Goal: Find specific page/section: Locate item on page

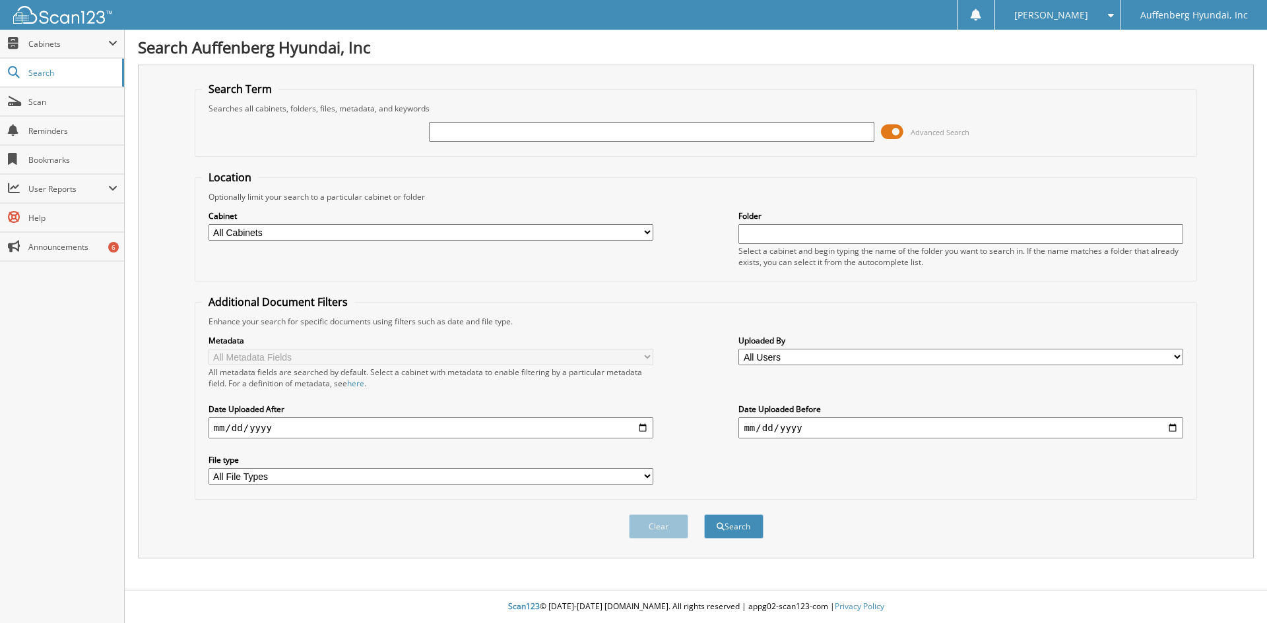
click at [508, 137] on input "text" at bounding box center [651, 132] width 445 height 20
type input "305312"
click at [704, 515] on button "Search" at bounding box center [733, 527] width 59 height 24
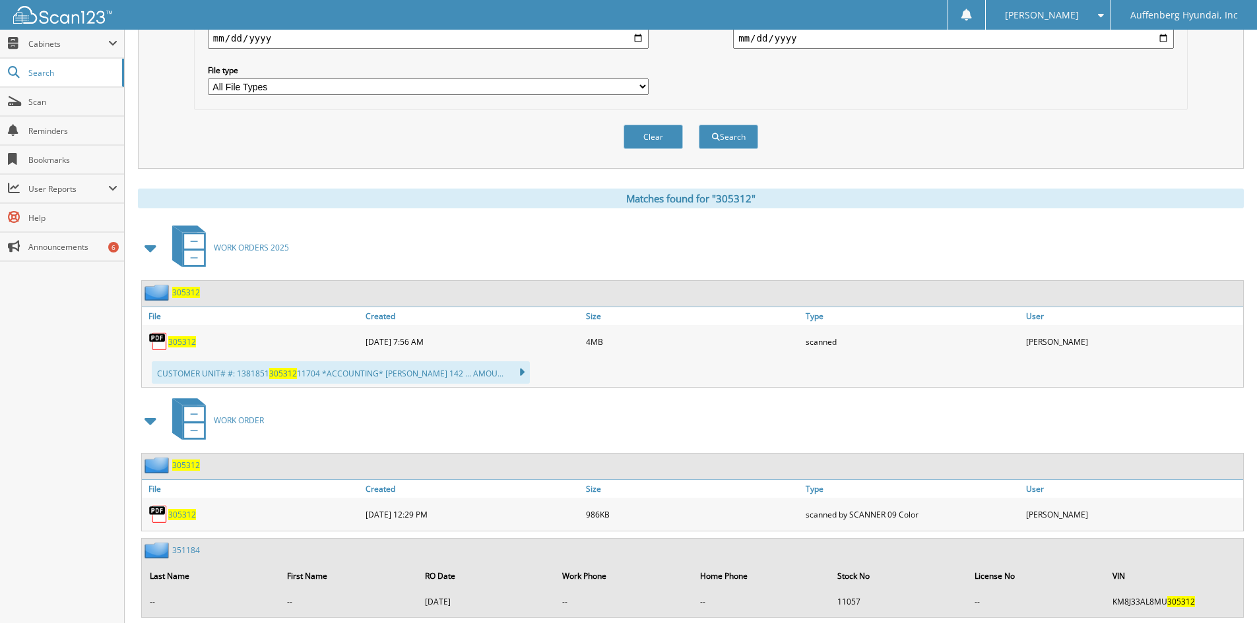
scroll to position [396, 0]
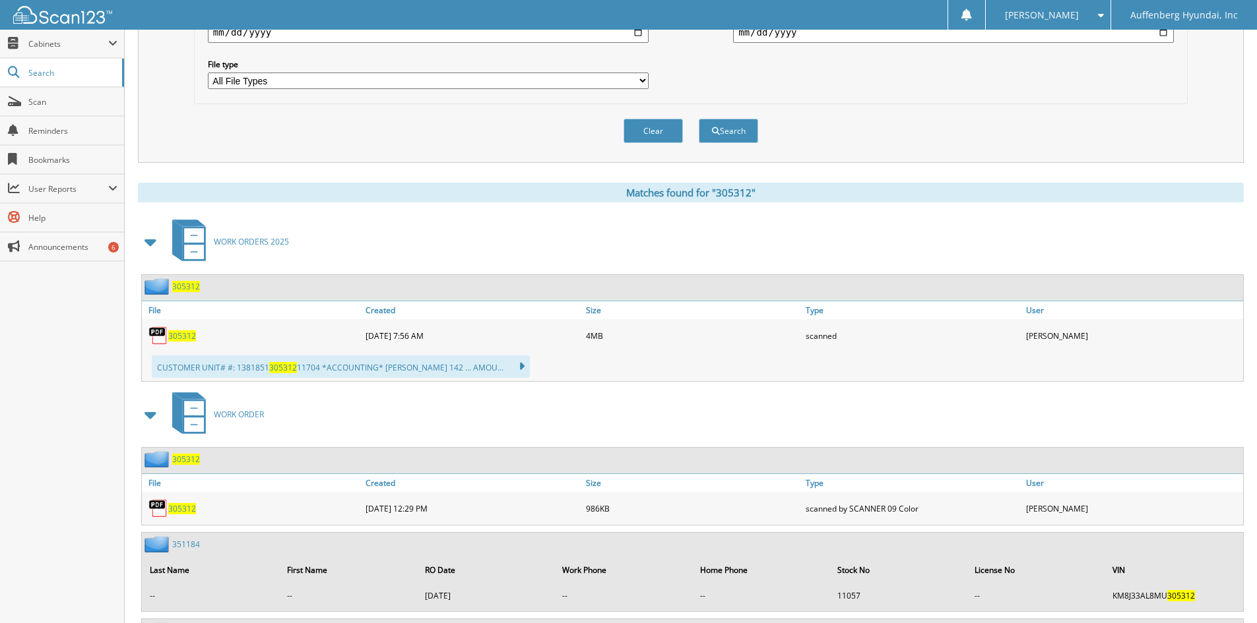
click at [185, 336] on span "305312" at bounding box center [182, 336] width 28 height 11
